Goal: Task Accomplishment & Management: Use online tool/utility

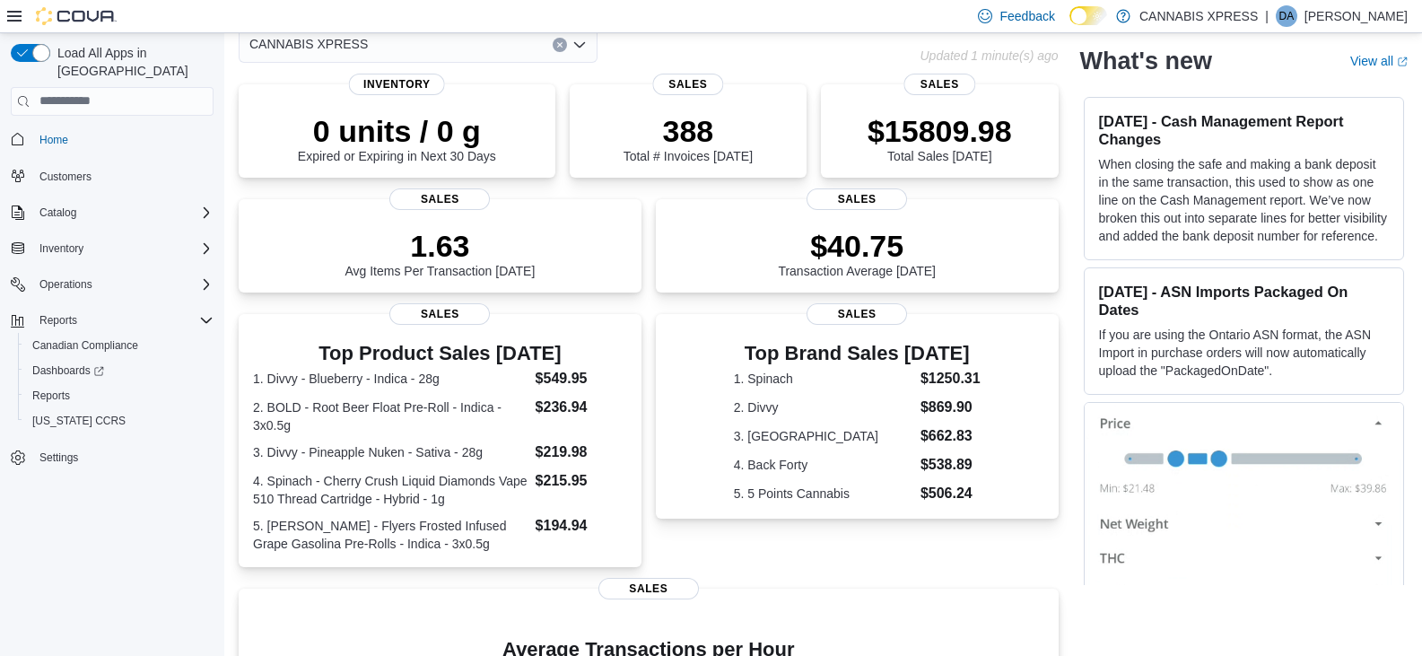
scroll to position [207, 0]
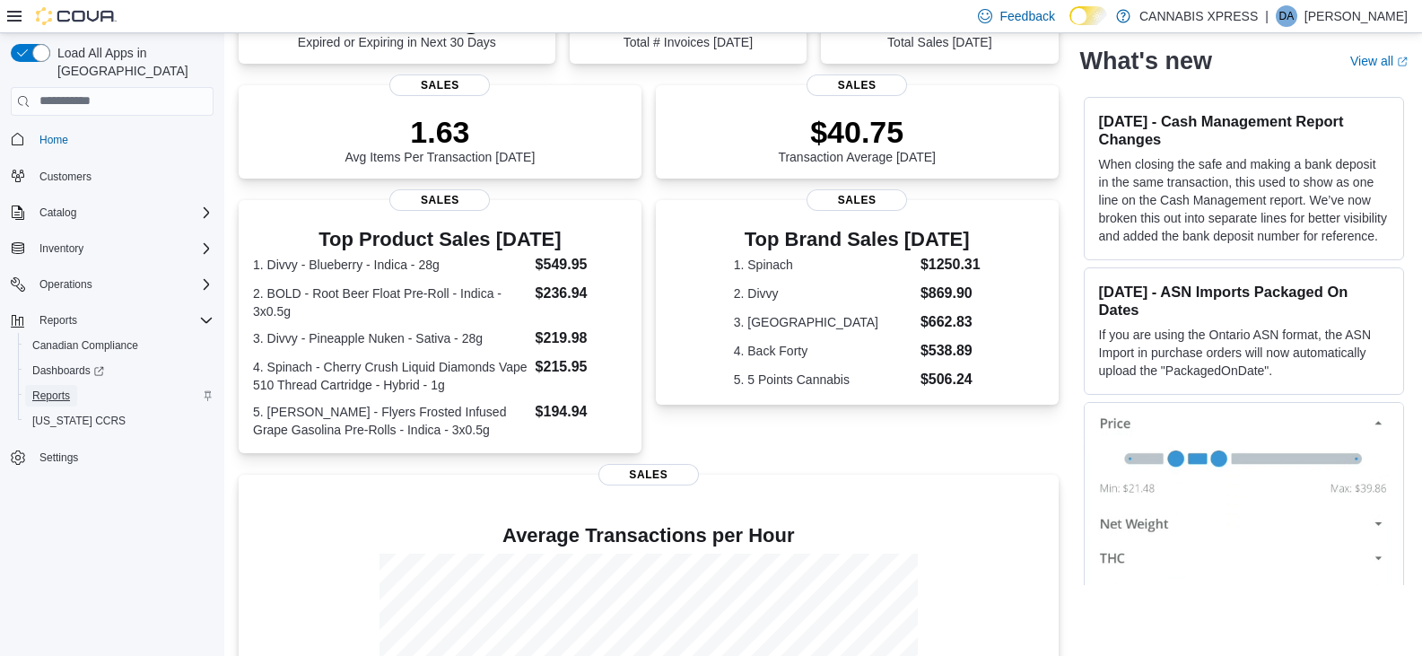
click at [54, 389] on span "Reports" at bounding box center [51, 396] width 38 height 14
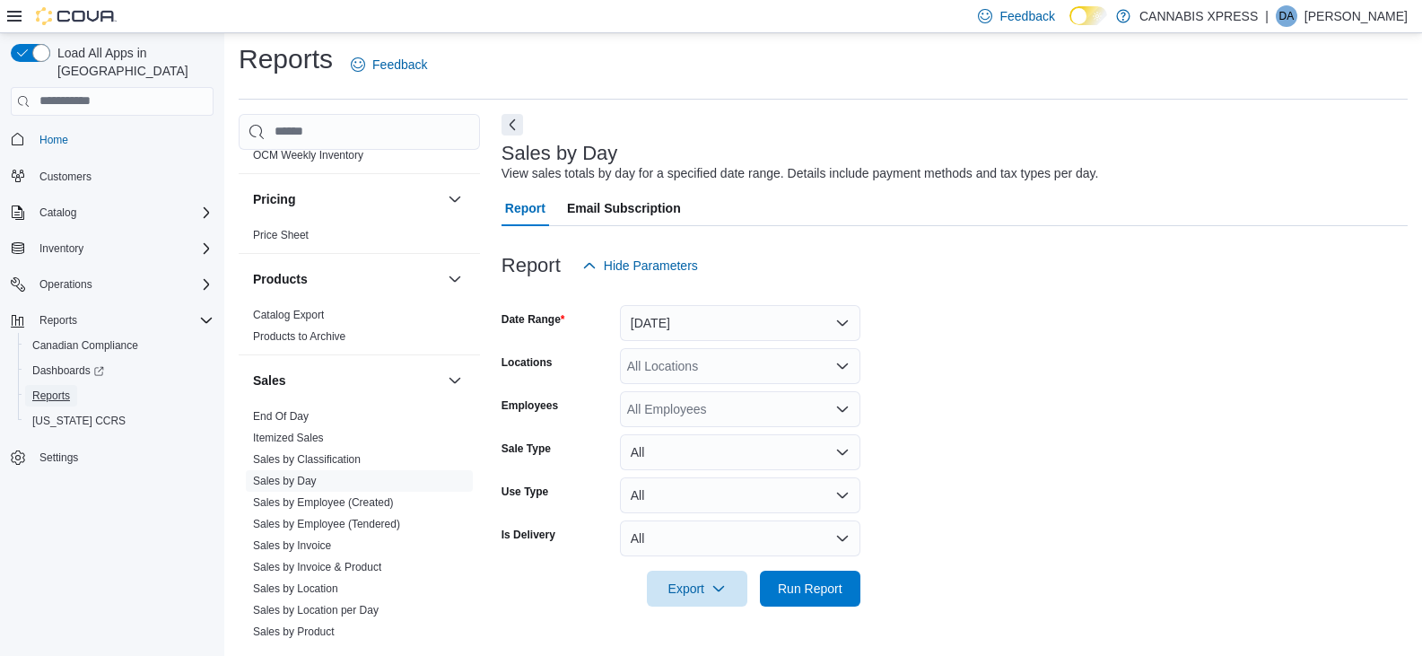
scroll to position [1166, 0]
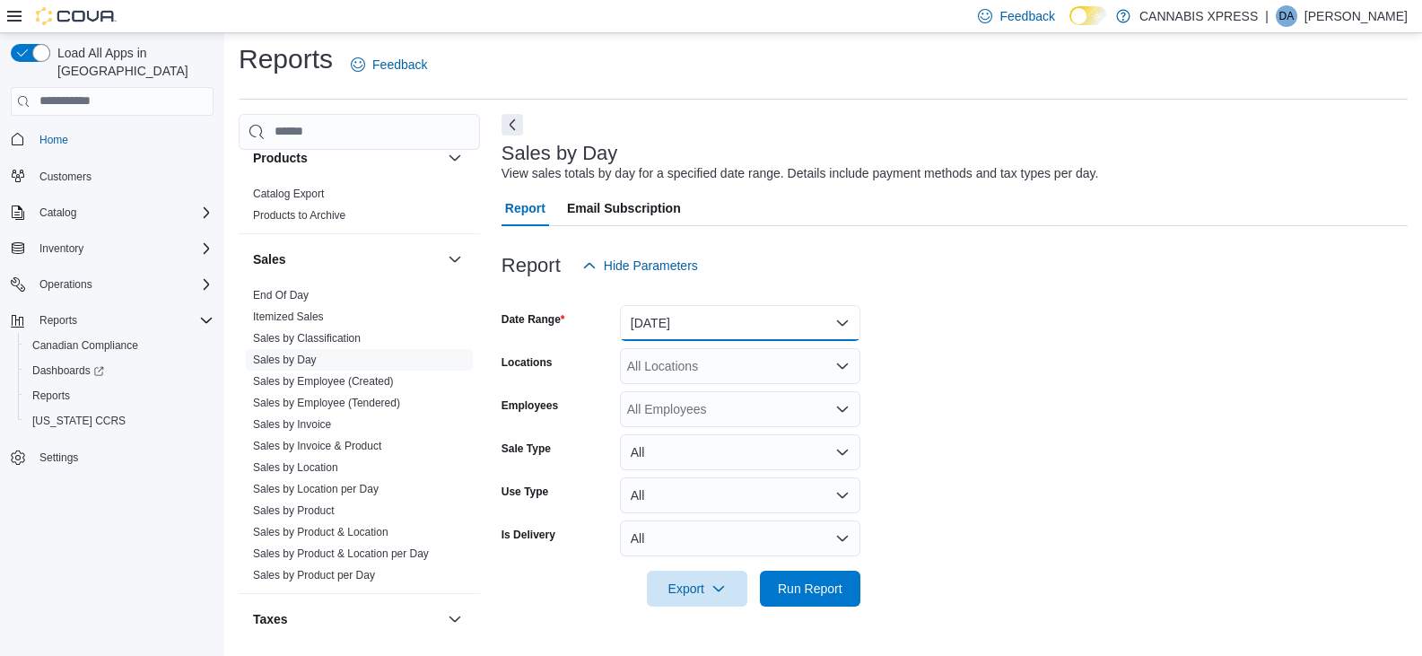
click at [764, 320] on button "[DATE]" at bounding box center [740, 323] width 240 height 36
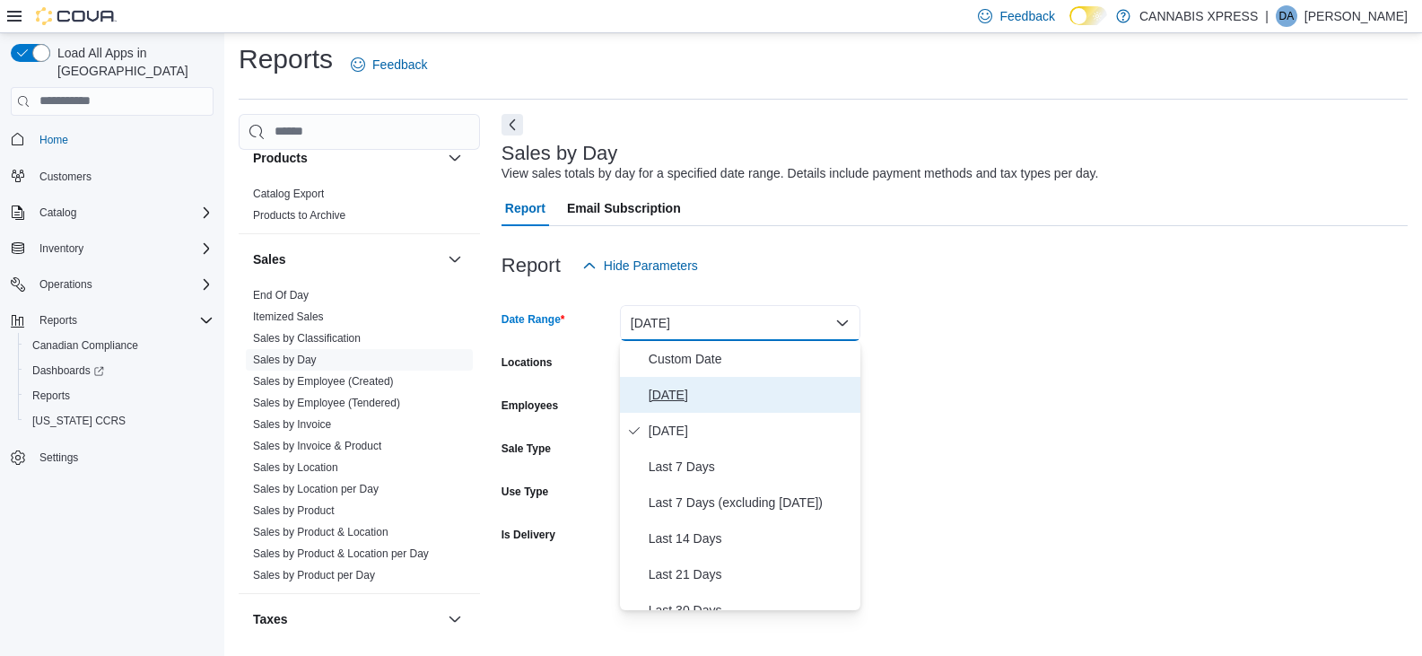
click at [702, 390] on span "[DATE]" at bounding box center [751, 395] width 205 height 22
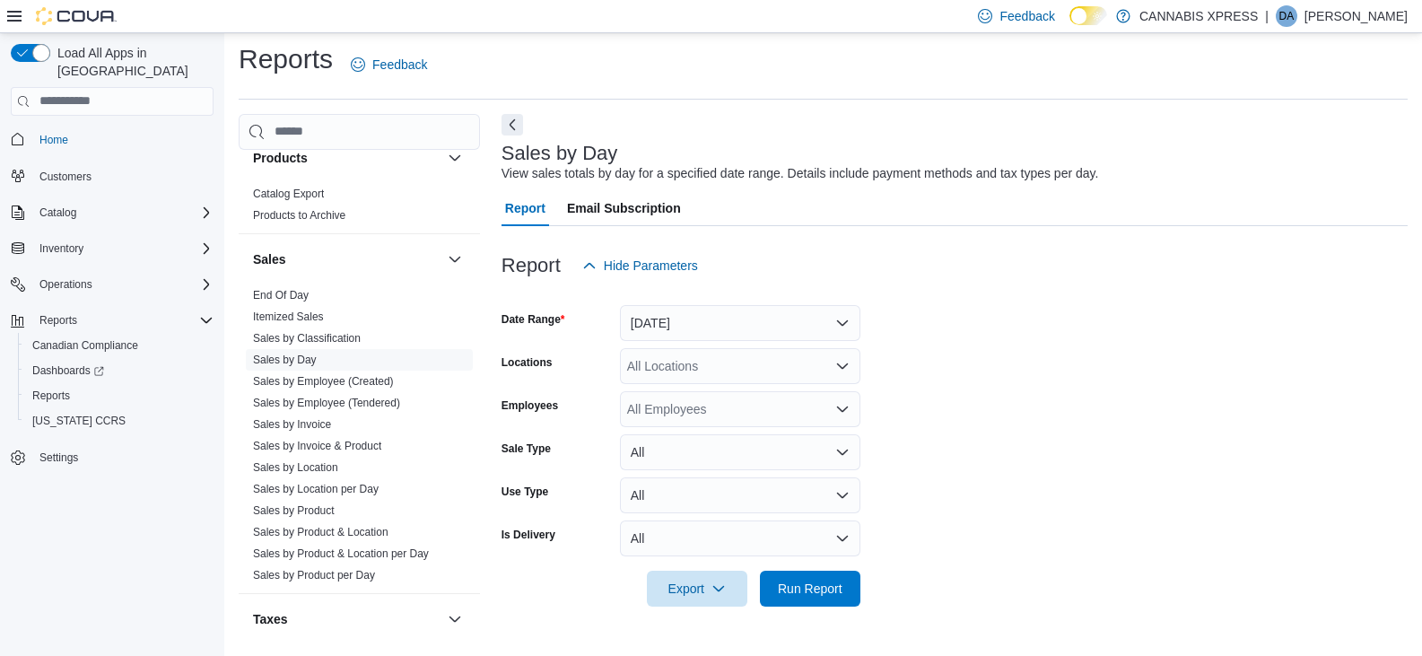
click at [697, 362] on div "All Locations" at bounding box center [740, 366] width 240 height 36
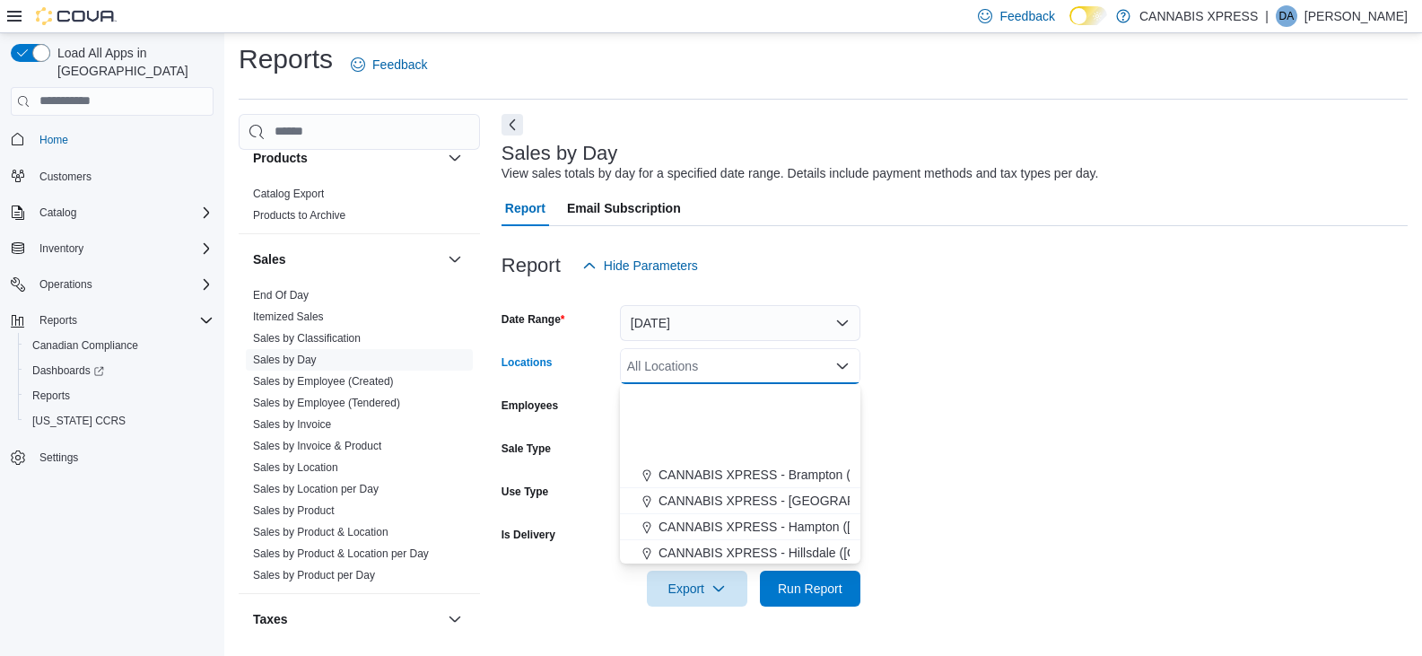
scroll to position [179, 0]
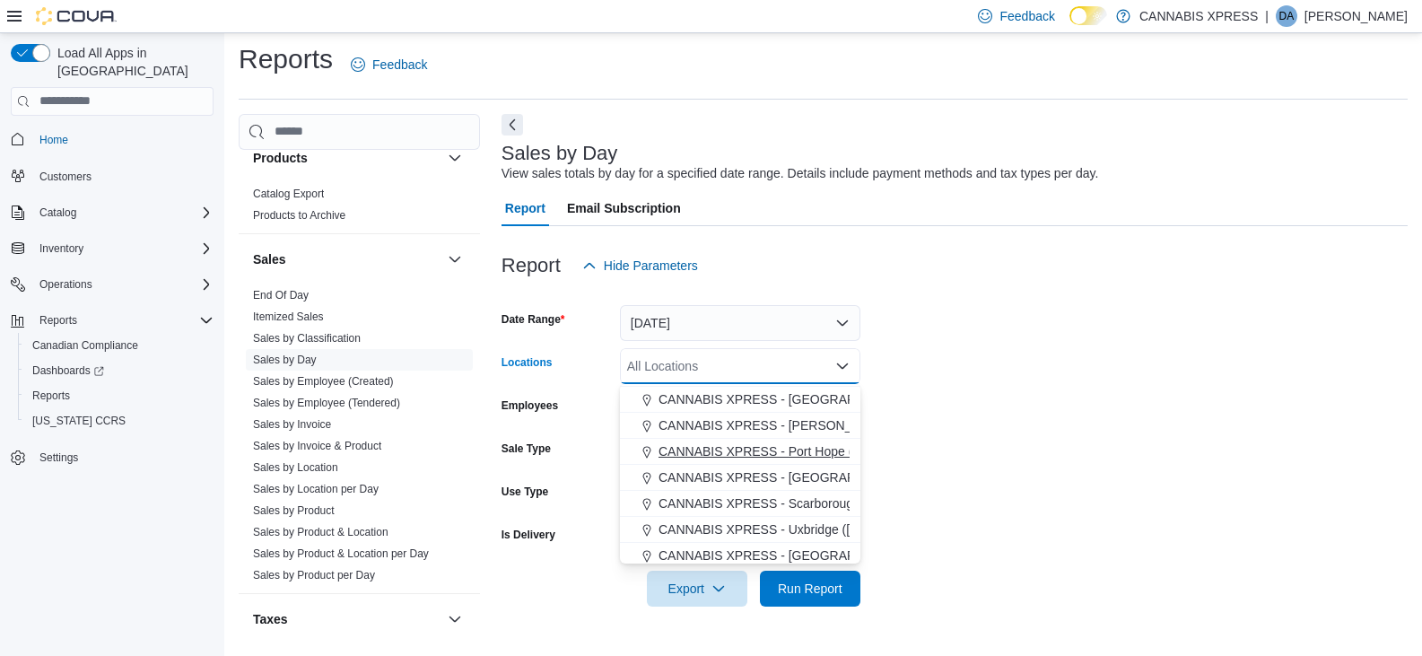
click at [811, 454] on span "CANNABIS XPRESS - Port Hope ([PERSON_NAME] Drive)" at bounding box center [826, 451] width 335 height 18
click at [818, 592] on span "Run Report" at bounding box center [810, 588] width 65 height 18
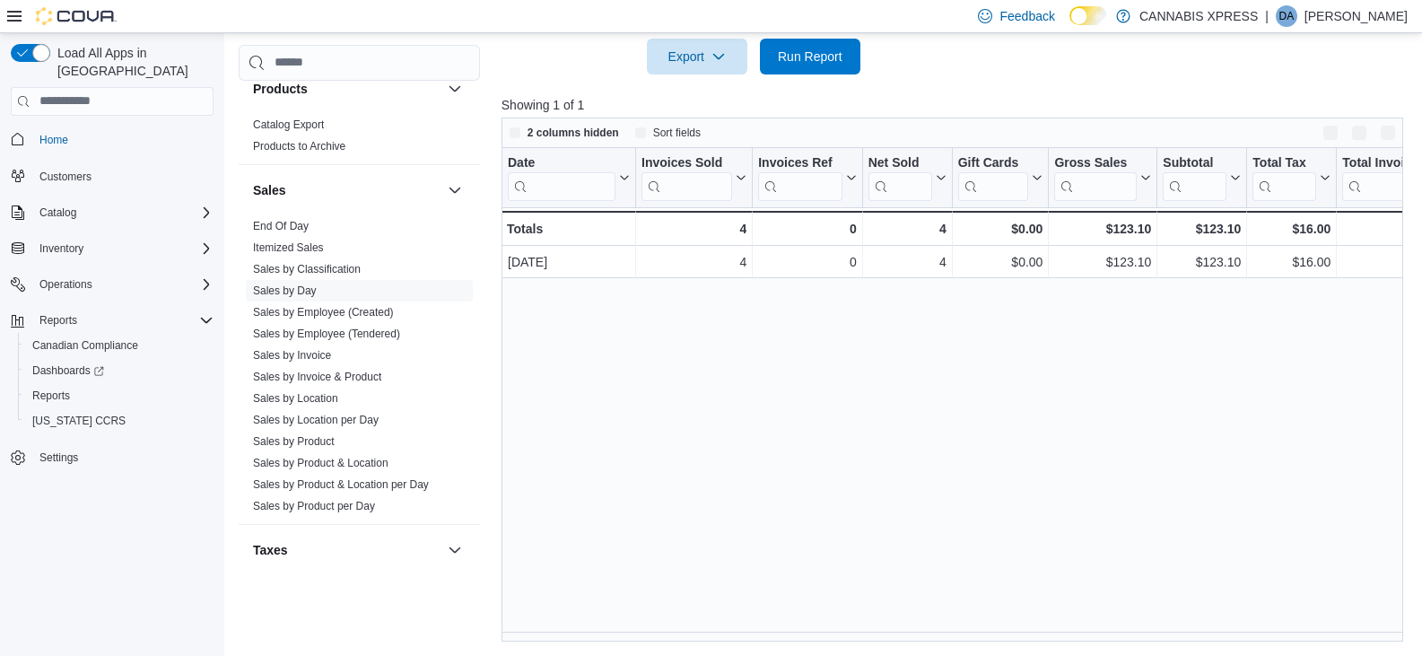
scroll to position [538, 0]
